Goal: Find specific page/section: Find specific page/section

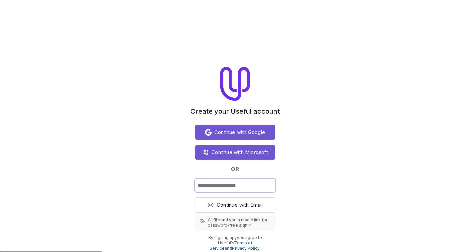
click at [234, 187] on input "Email" at bounding box center [235, 185] width 81 height 13
type input "**********"
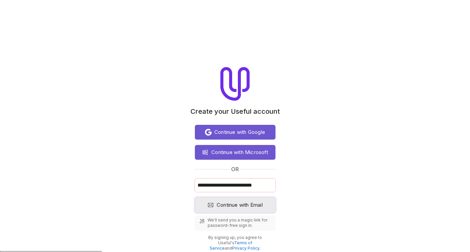
click at [254, 204] on span "Continue with Email" at bounding box center [239, 205] width 46 height 8
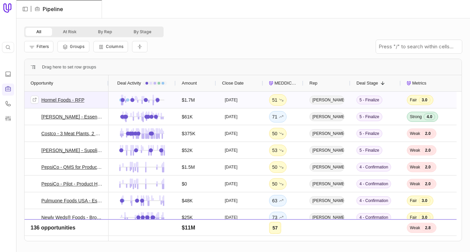
click at [65, 101] on link "Hormel Foods - RFP" at bounding box center [62, 100] width 43 height 8
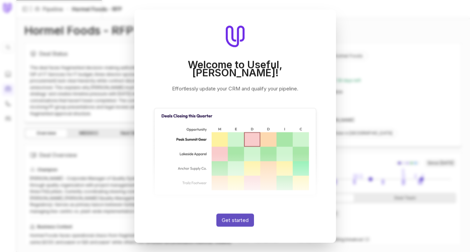
click at [238, 213] on button "Get started" at bounding box center [235, 219] width 38 height 13
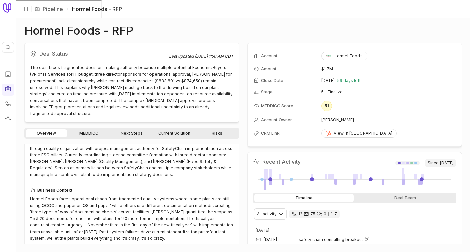
scroll to position [34, 0]
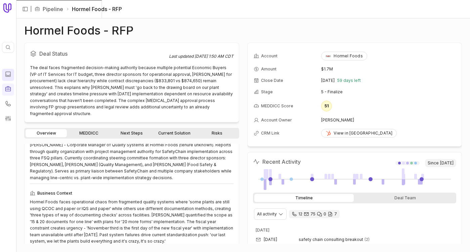
click at [6, 73] on icon at bounding box center [8, 74] width 7 height 7
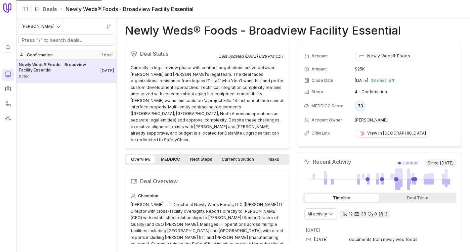
click at [58, 64] on span "Newly Weds® Foods - Broadview Facility Essential" at bounding box center [60, 67] width 82 height 11
